Goal: Transaction & Acquisition: Purchase product/service

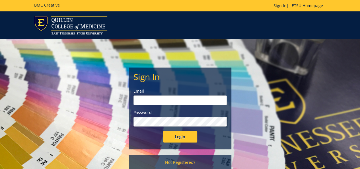
type input "goepel@etsu.edu"
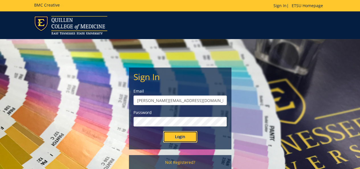
click at [179, 137] on input "Login" at bounding box center [180, 136] width 34 height 11
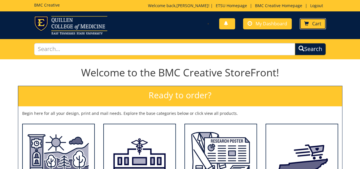
click at [310, 24] on link "Cart" at bounding box center [313, 23] width 26 height 11
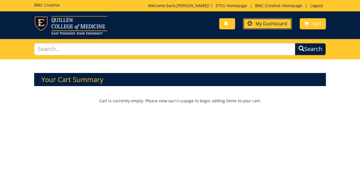
click at [266, 27] on link "My Dashboard" at bounding box center [267, 23] width 49 height 11
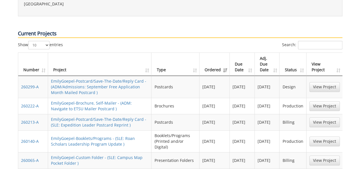
scroll to position [256, 0]
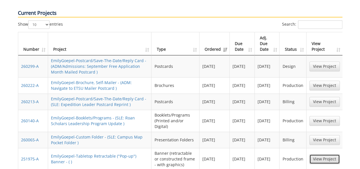
click at [323, 154] on link "View Project" at bounding box center [324, 159] width 30 height 10
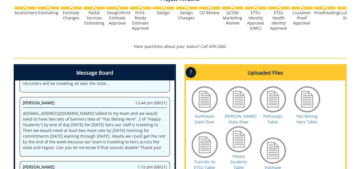
scroll to position [290, 0]
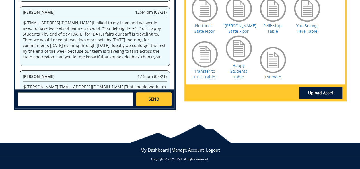
click at [89, 99] on textarea at bounding box center [75, 99] width 115 height 14
type textarea "@[EMAIL_ADDRESS][DOMAIN_NAME] Thanks for the ones we received [DATE]!"
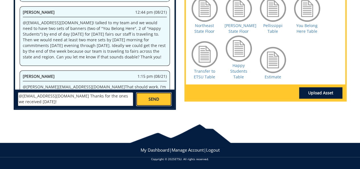
click at [159, 93] on link "SEND" at bounding box center [153, 99] width 35 height 14
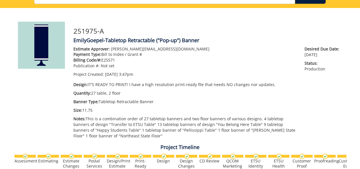
scroll to position [0, 0]
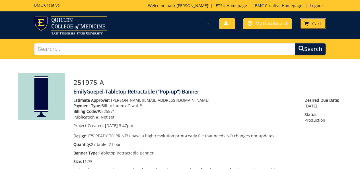
click at [312, 26] on link "Cart" at bounding box center [313, 23] width 26 height 11
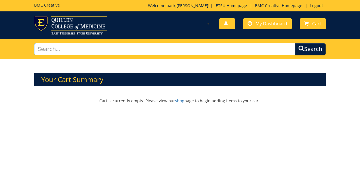
click at [121, 46] on input "text" at bounding box center [164, 49] width 261 height 12
type input "poster"
click at [295, 43] on button "Search" at bounding box center [310, 49] width 31 height 12
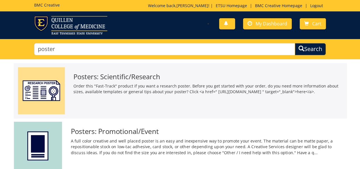
scroll to position [57, 0]
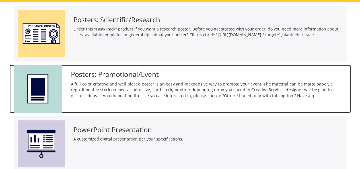
click at [37, 81] on img at bounding box center [38, 89] width 48 height 48
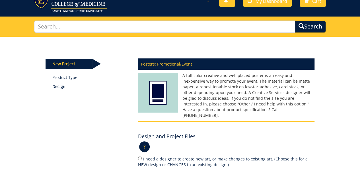
scroll to position [57, 0]
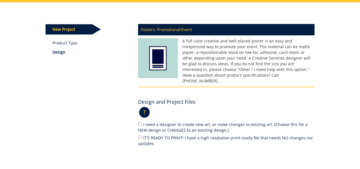
click at [177, 134] on label "IT'S READY TO PRINT! I have a high resolution print-ready file that needs NO ch…" at bounding box center [226, 140] width 176 height 12
click at [142, 135] on input "IT'S READY TO PRINT! I have a high resolution print-ready file that needs NO ch…" at bounding box center [140, 137] width 4 height 4
radio input "true"
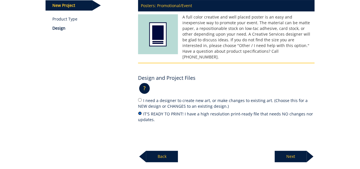
scroll to position [114, 0]
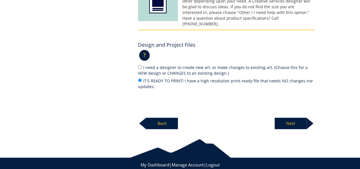
click at [283, 119] on p "Next" at bounding box center [291, 123] width 32 height 11
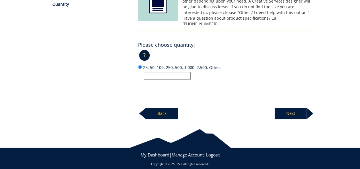
scroll to position [113, 0]
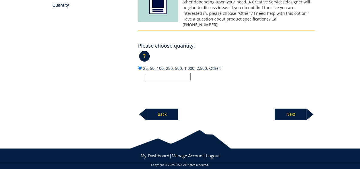
click at [172, 73] on input "25, 50, 100, 250, 500, 1,000, 2,500, Other:" at bounding box center [167, 76] width 47 height 7
type input "4,250"
click at [285, 108] on p "Next" at bounding box center [291, 113] width 32 height 11
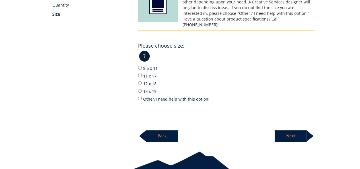
click at [161, 96] on label "Other/I need help with this option:" at bounding box center [226, 99] width 176 height 6
click at [142, 96] on input "Other/I need help with this option:" at bounding box center [140, 98] width 4 height 4
radio input "true"
click at [293, 132] on p "Next" at bounding box center [291, 135] width 32 height 11
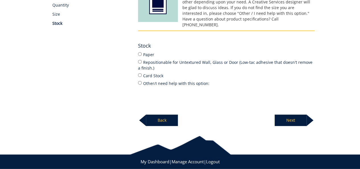
click at [146, 51] on label "Paper" at bounding box center [226, 54] width 176 height 6
click at [142, 52] on input "Paper" at bounding box center [140, 54] width 4 height 4
radio input "true"
click at [288, 115] on p "Next" at bounding box center [291, 119] width 32 height 11
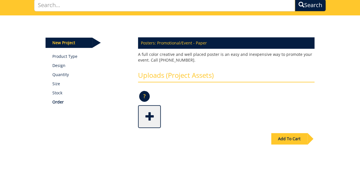
scroll to position [57, 0]
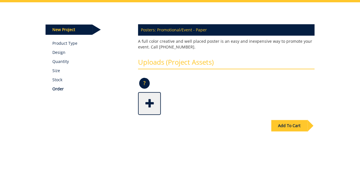
click at [284, 127] on div "Add To Cart" at bounding box center [289, 125] width 36 height 11
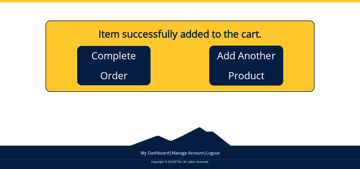
click at [113, 71] on link "Complete Order" at bounding box center [114, 66] width 74 height 40
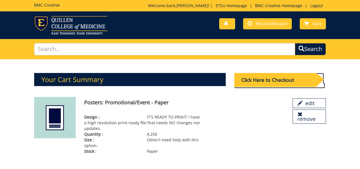
click at [271, 73] on div "Click Here to Checkout" at bounding box center [274, 80] width 81 height 14
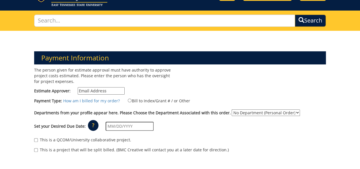
scroll to position [57, 0]
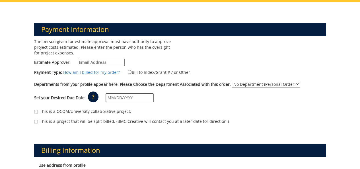
click at [97, 61] on input "Estimate Approver:" at bounding box center [101, 62] width 47 height 7
type input "[PERSON_NAME][EMAIL_ADDRESS][DOMAIN_NAME]"
click at [137, 70] on label "Bill to Index/Grant # / or Other" at bounding box center [155, 72] width 69 height 6
click at [131, 70] on input "Bill to Index/Grant # / or Other" at bounding box center [130, 72] width 4 height 4
radio input "true"
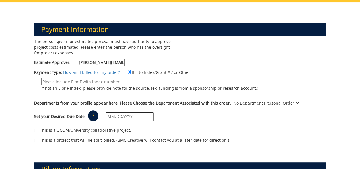
click at [98, 78] on input "If not an E or F index, please provide note for the source. (ex. funding is fro…" at bounding box center [81, 81] width 80 height 7
type input "E25571"
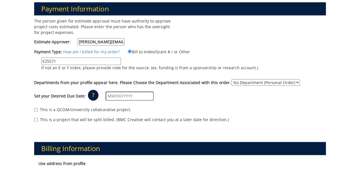
scroll to position [114, 0]
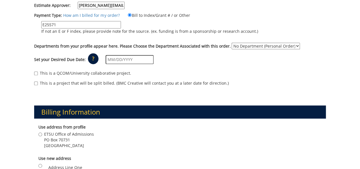
click at [245, 47] on select "No Department (Personal Order) Admissions" at bounding box center [266, 46] width 68 height 7
select select "6"
click at [232, 43] on select "No Department (Personal Order) Admissions" at bounding box center [266, 46] width 68 height 7
click at [142, 58] on input "text" at bounding box center [130, 59] width 48 height 9
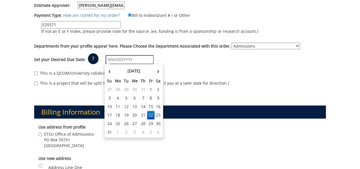
click at [123, 59] on input "text" at bounding box center [130, 59] width 48 height 9
click at [120, 72] on th "August 2025" at bounding box center [133, 70] width 41 height 11
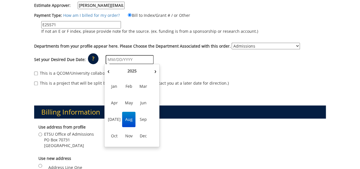
click at [141, 121] on span "Sep" at bounding box center [143, 119] width 13 height 15
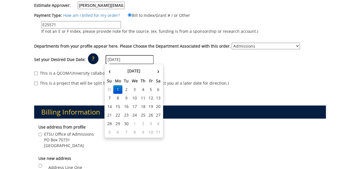
click at [127, 60] on input "09/01/2025" at bounding box center [130, 59] width 48 height 9
click at [121, 98] on td "8" at bounding box center [117, 98] width 9 height 9
type input "09/08/2025"
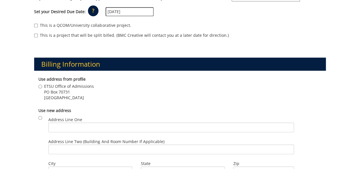
scroll to position [171, 0]
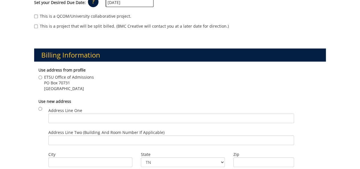
click at [67, 83] on span "PO Box 70731" at bounding box center [69, 83] width 50 height 6
click at [42, 79] on input "ETSU Office of Admissions PO Box 70731 Johnson City , TN 37614" at bounding box center [40, 77] width 4 height 4
radio input "true"
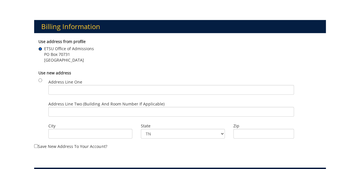
scroll to position [313, 0]
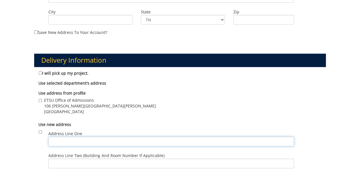
click at [63, 138] on input "Address Line One" at bounding box center [171, 141] width 246 height 10
type input "P"
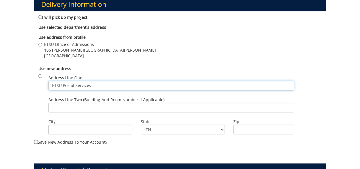
scroll to position [370, 0]
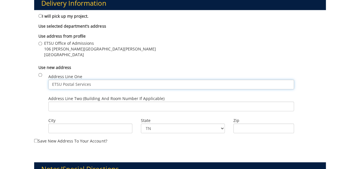
type input "ETSU Postal Services"
click at [157, 105] on input "Address Line Two (Building and Room Number if applicable)" at bounding box center [171, 106] width 246 height 10
type input "D.P. Culp Student Center"
click at [117, 81] on input "ETSU Postal Services" at bounding box center [171, 84] width 246 height 10
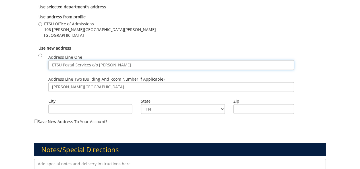
scroll to position [398, 0]
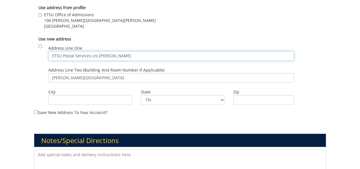
type input "ETSU Postal Services c/o Todd Leach"
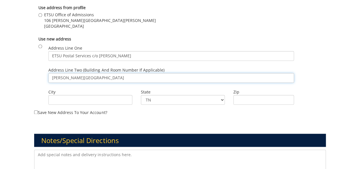
click at [51, 76] on input "D.P. Culp Student Center" at bounding box center [171, 78] width 246 height 10
drag, startPoint x: 105, startPoint y: 78, endPoint x: 121, endPoint y: 76, distance: 15.8
click at [106, 78] on input "D.P. Culp Student Center" at bounding box center [171, 78] width 246 height 10
type input "D.P. Culp Student Center, 400 J L Seehorn Road"
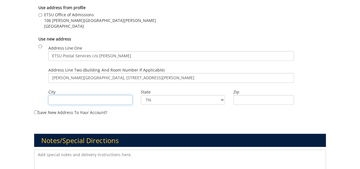
click at [81, 99] on input "City" at bounding box center [90, 100] width 84 height 10
type input "Johnson City"
click at [238, 99] on input "Zip" at bounding box center [263, 100] width 61 height 10
type input "37614"
click at [43, 111] on label "Save new address to your account?" at bounding box center [179, 49] width 291 height 131
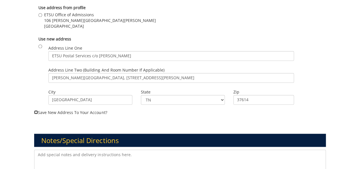
click at [38, 111] on input "Save new address to your account?" at bounding box center [36, 112] width 4 height 4
checkbox input "true"
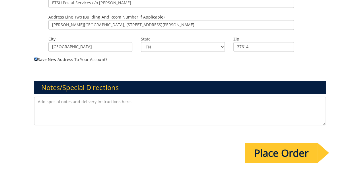
scroll to position [455, 0]
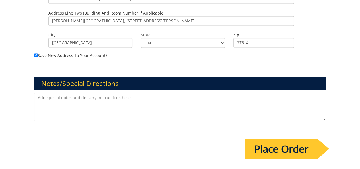
click at [106, 98] on textarea at bounding box center [179, 106] width 291 height 28
click at [72, 103] on textarea at bounding box center [179, 106] width 291 height 28
paste textarea "Can you run 4,250 posters that finish to 8.25x11.5”? Fold in half twice so 16.5…"
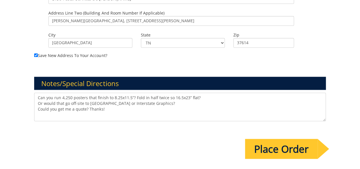
click at [52, 97] on textarea "Can you run 4,250 posters that finish to 8.25x11.5”? Fold in half twice so 16.5…" at bounding box center [179, 106] width 291 height 28
click at [105, 107] on textarea "Can BMC run 4,250 posters that finish to 8.25x11.5”? Fold in half twice so 16.5…" at bounding box center [179, 106] width 291 height 28
click at [46, 114] on textarea "Can BMC run 4,250 posters that finish to 8.25x11.5”? Fold in half twice so 16.5…" at bounding box center [179, 106] width 291 height 28
click at [143, 116] on textarea "Can BMC run 4,250 posters that finish to 8.25x11.5”? Fold in half twice so 16.5…" at bounding box center [179, 106] width 291 height 28
type textarea "Can BMC run 4,250 posters that finish to 8.25x11.5”? Fold in half twice so 16.5…"
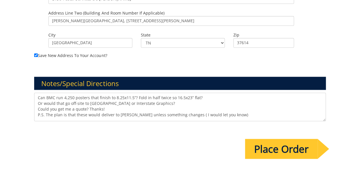
click at [257, 145] on input "Place Order" at bounding box center [281, 149] width 73 height 20
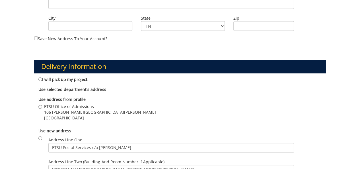
scroll to position [341, 0]
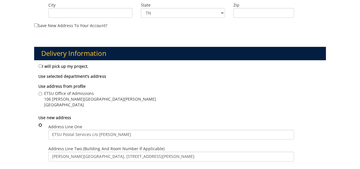
click at [41, 125] on input "radio" at bounding box center [40, 125] width 4 height 4
radio input "true"
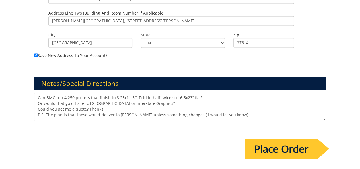
scroll to position [512, 0]
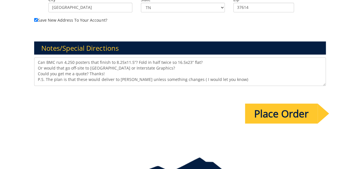
click at [316, 105] on input "Place Order" at bounding box center [281, 113] width 73 height 20
